Goal: Find specific page/section: Find specific page/section

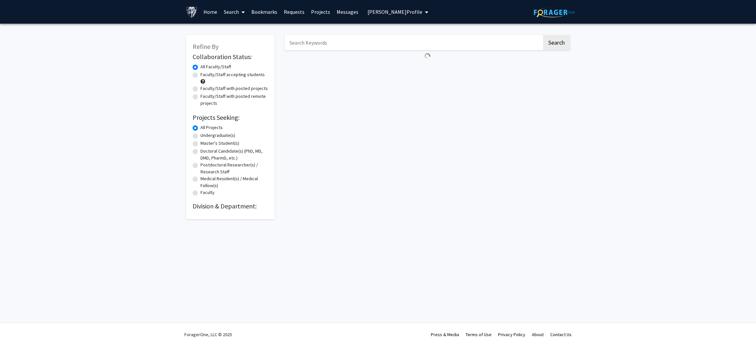
click at [301, 43] on input "Search Keywords" at bounding box center [413, 42] width 258 height 15
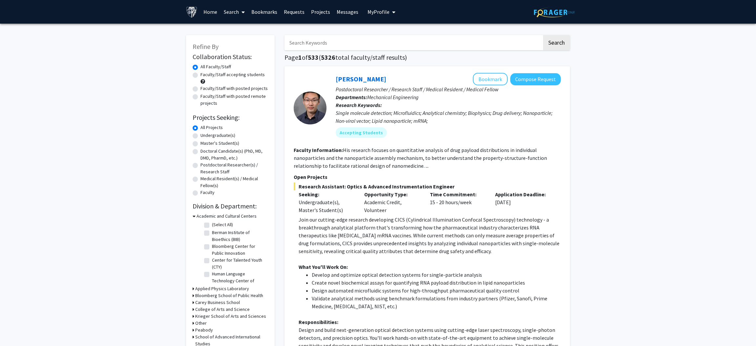
paste input "[PERSON_NAME]"
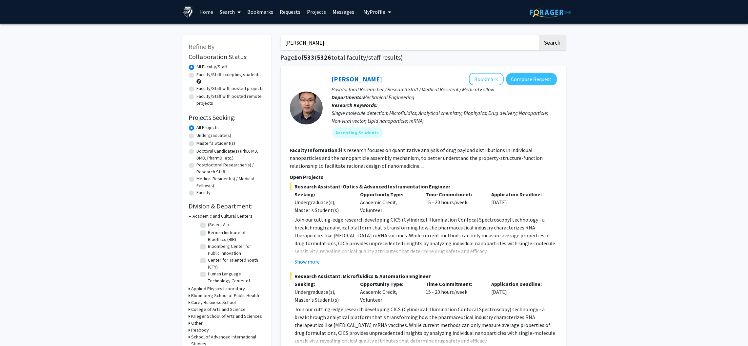
type input "[PERSON_NAME]"
click at [539, 35] on button "Search" at bounding box center [552, 42] width 27 height 15
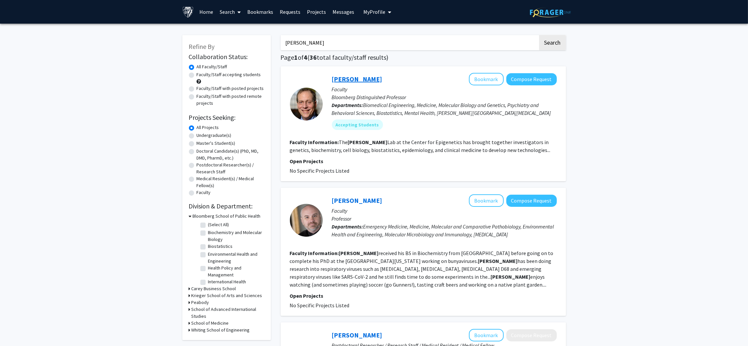
click at [363, 81] on link "[PERSON_NAME]" at bounding box center [357, 79] width 51 height 8
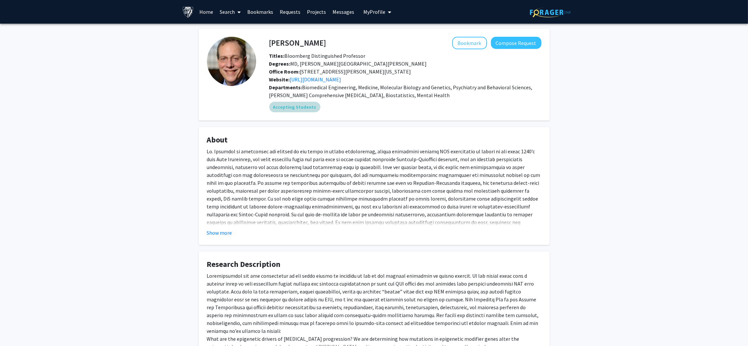
scroll to position [63, 0]
